Goal: Check status: Check status

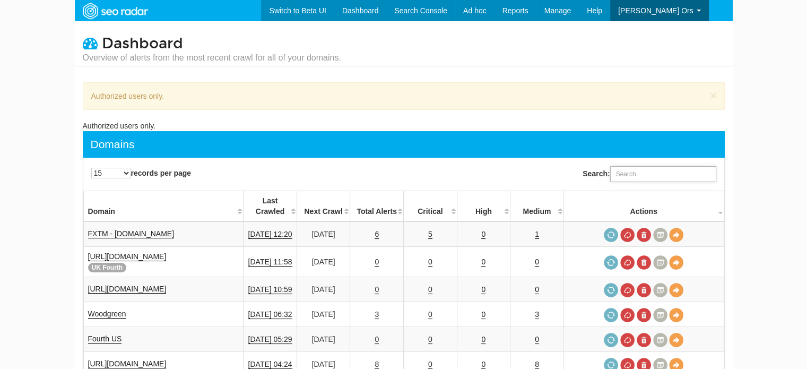
click at [624, 171] on input "Search:" at bounding box center [663, 174] width 106 height 16
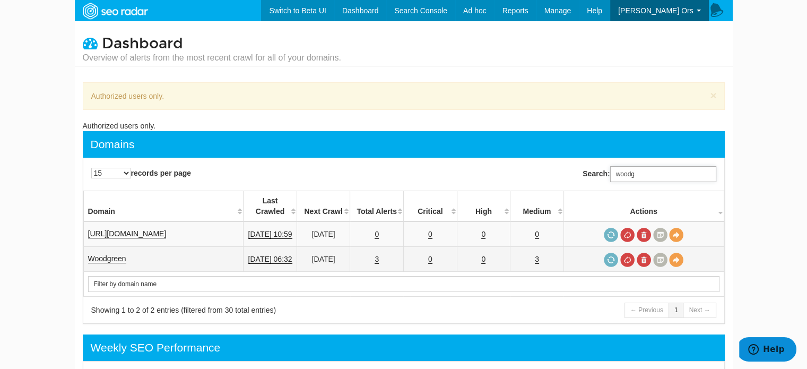
type input "woodg"
click at [117, 254] on link "Woodgreen" at bounding box center [107, 258] width 38 height 9
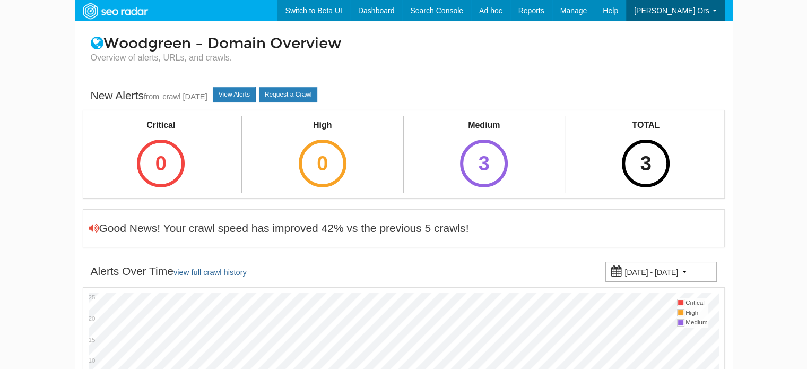
scroll to position [42, 0]
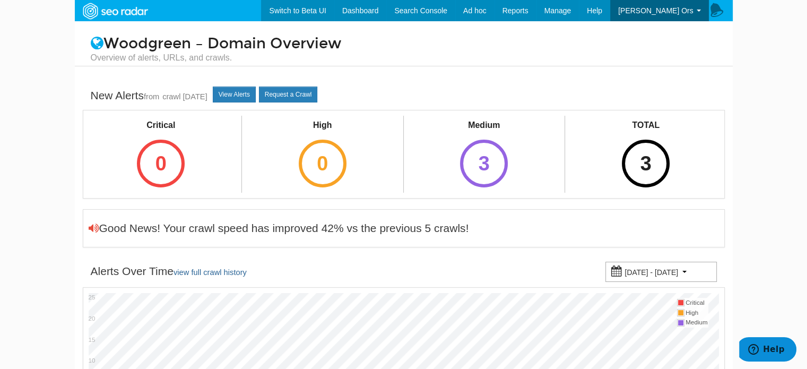
click at [21, 284] on body "Switch to Beta UI Dashboard Search Console Keyword Winners and Losers Page Winn…" at bounding box center [403, 184] width 807 height 369
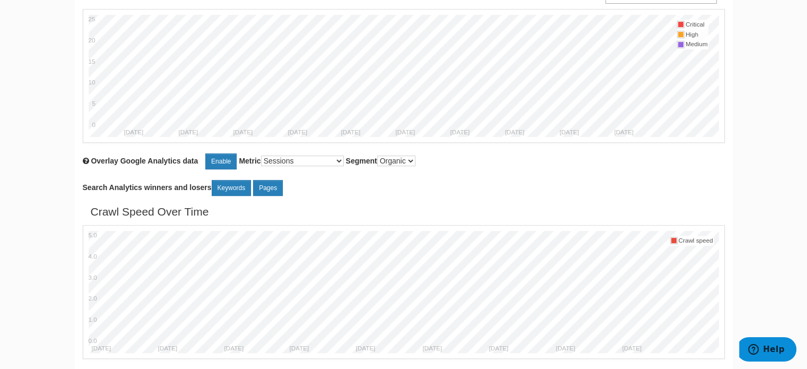
scroll to position [318, 0]
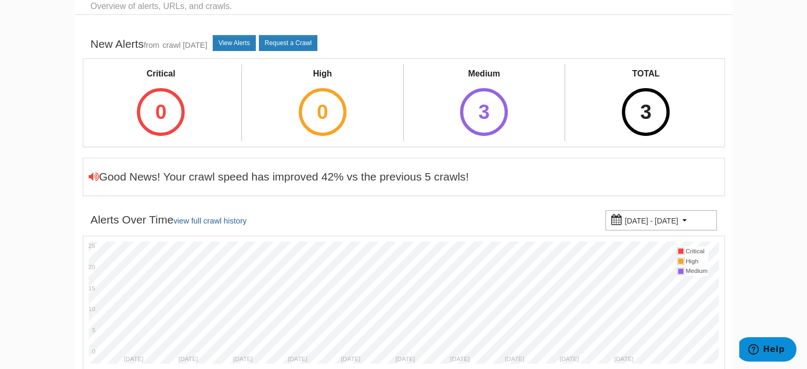
scroll to position [0, 0]
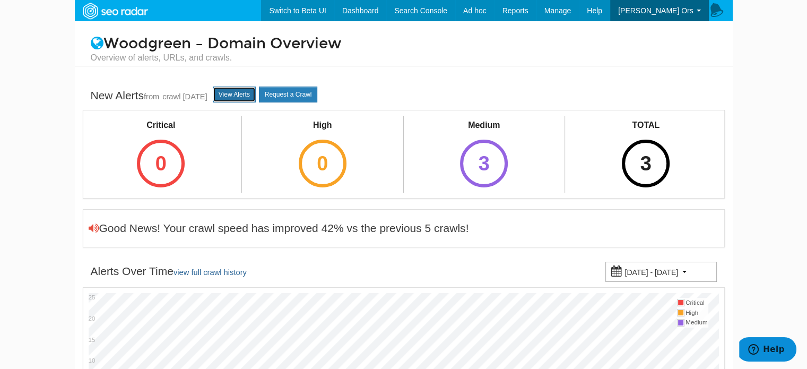
click at [254, 96] on link "View Alerts" at bounding box center [234, 95] width 43 height 16
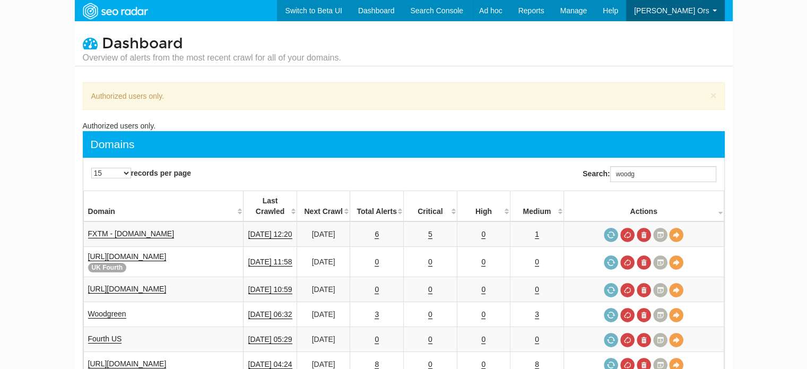
scroll to position [42, 0]
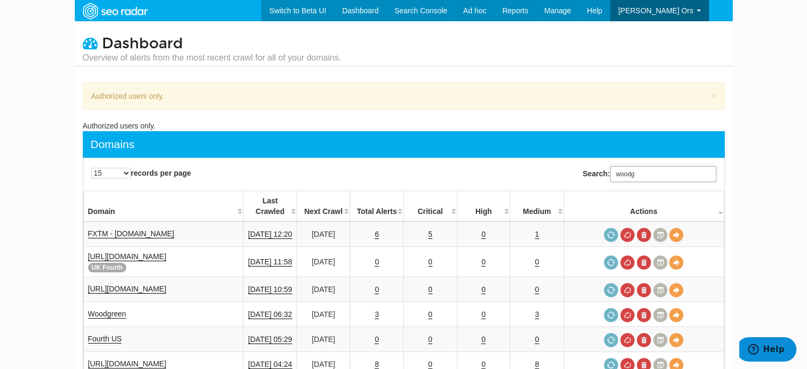
click at [619, 170] on input "woodg" at bounding box center [663, 174] width 106 height 16
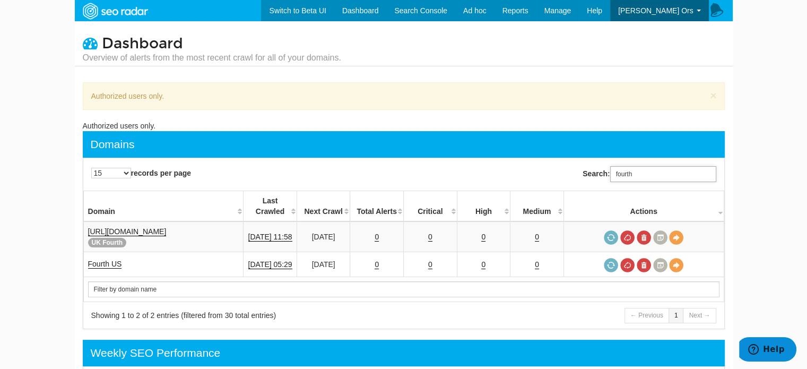
click at [688, 171] on input "fourth" at bounding box center [663, 174] width 106 height 16
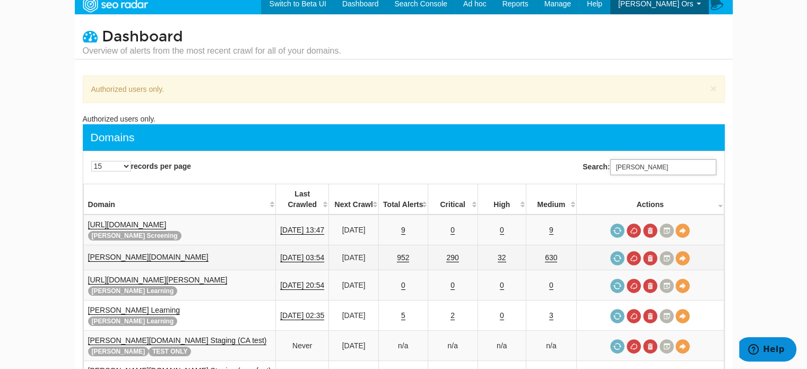
scroll to position [53, 0]
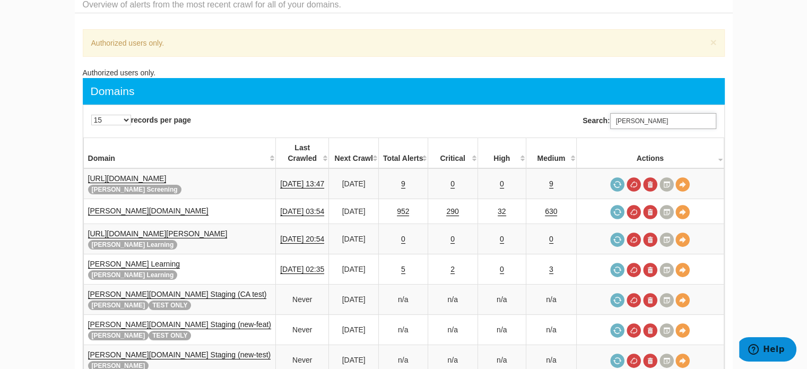
type input "[PERSON_NAME]"
